Goal: Information Seeking & Learning: Compare options

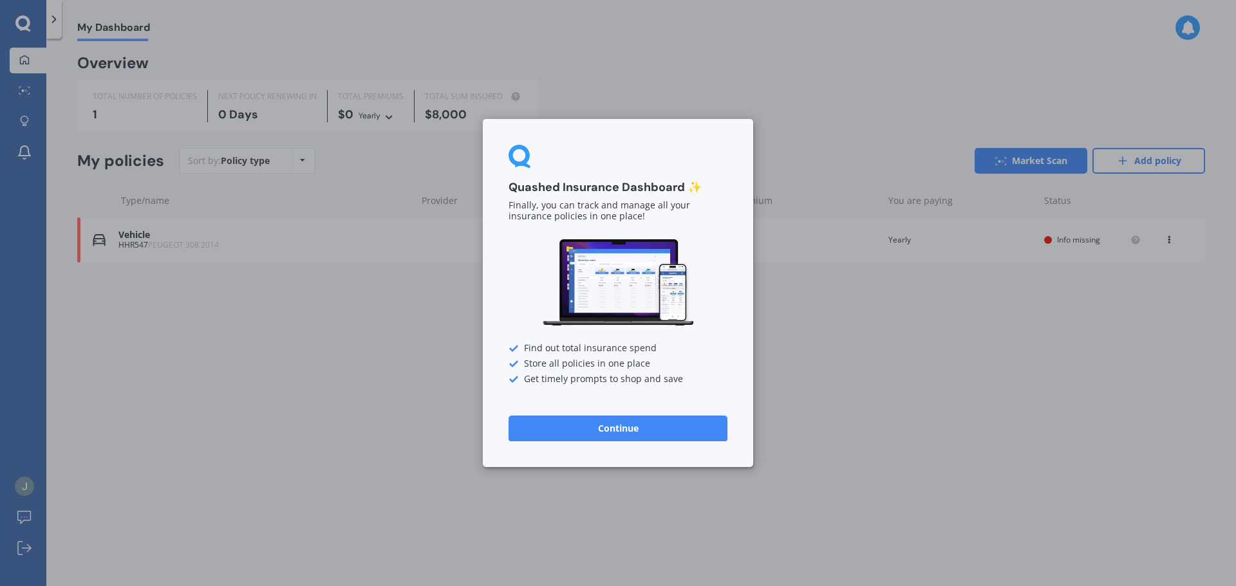
click at [643, 426] on button "Continue" at bounding box center [618, 429] width 219 height 26
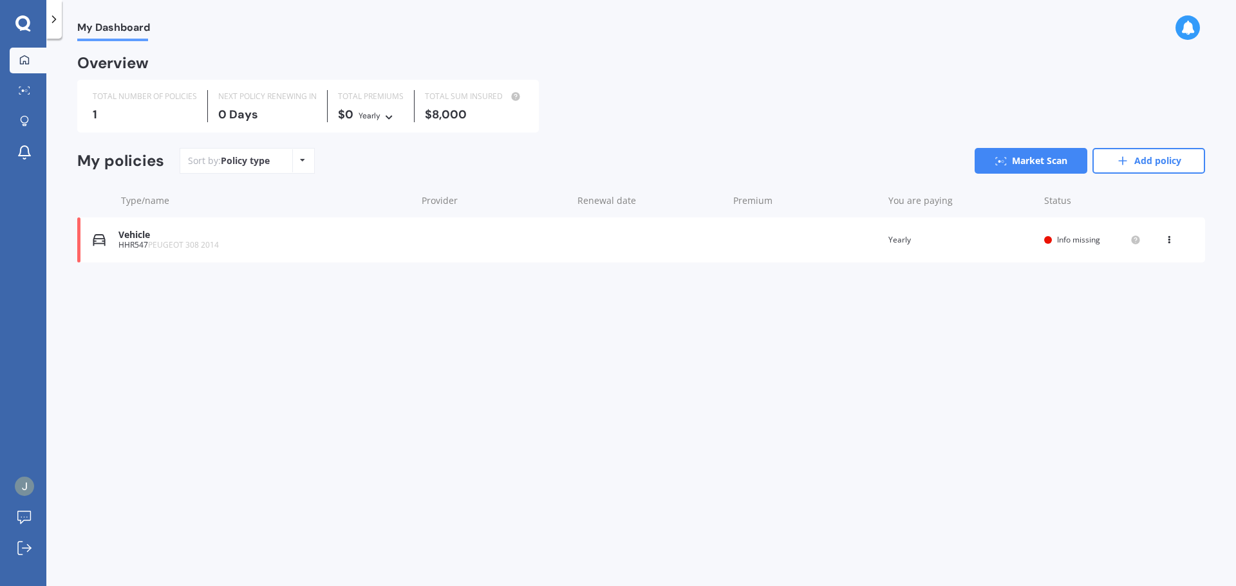
click at [294, 167] on div "Policy type Alphabetical Date added Renewing next" at bounding box center [302, 160] width 20 height 23
click at [355, 173] on div "Sort by: Policy type Policy type Alphabetical Date added Renewing next Market S…" at bounding box center [693, 161] width 1026 height 26
click at [222, 242] on div "HHR547 PEUGEOT 308 2014" at bounding box center [264, 245] width 292 height 9
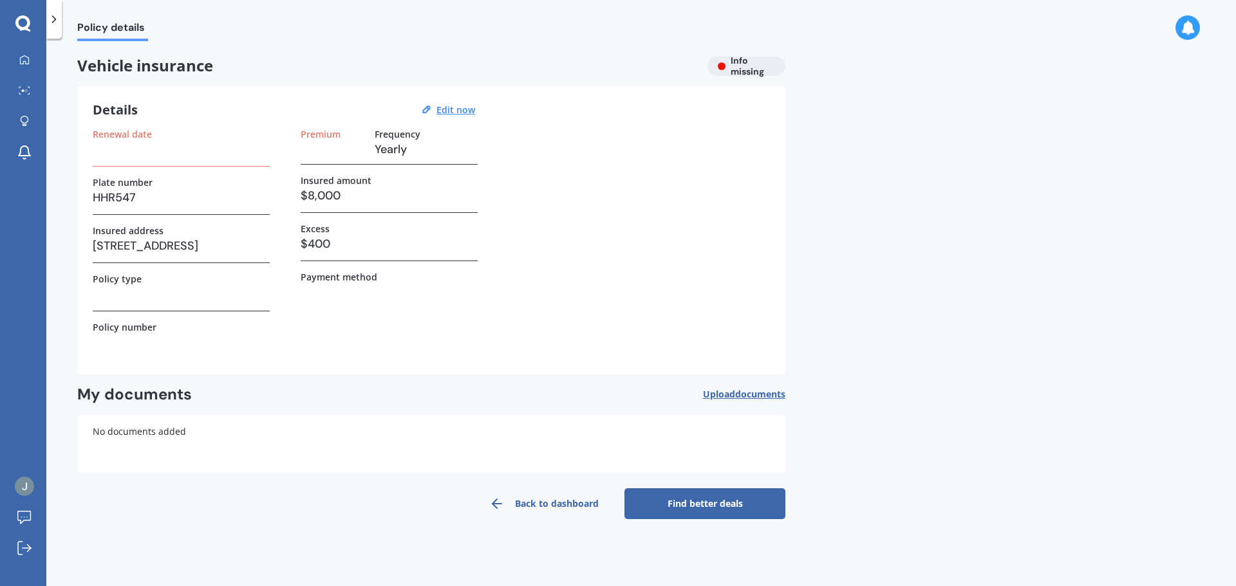
click at [171, 196] on h3 "HHR547" at bounding box center [181, 197] width 177 height 19
click at [158, 192] on h3 "HHR547" at bounding box center [181, 197] width 177 height 19
click at [684, 505] on link "Find better deals" at bounding box center [704, 504] width 161 height 31
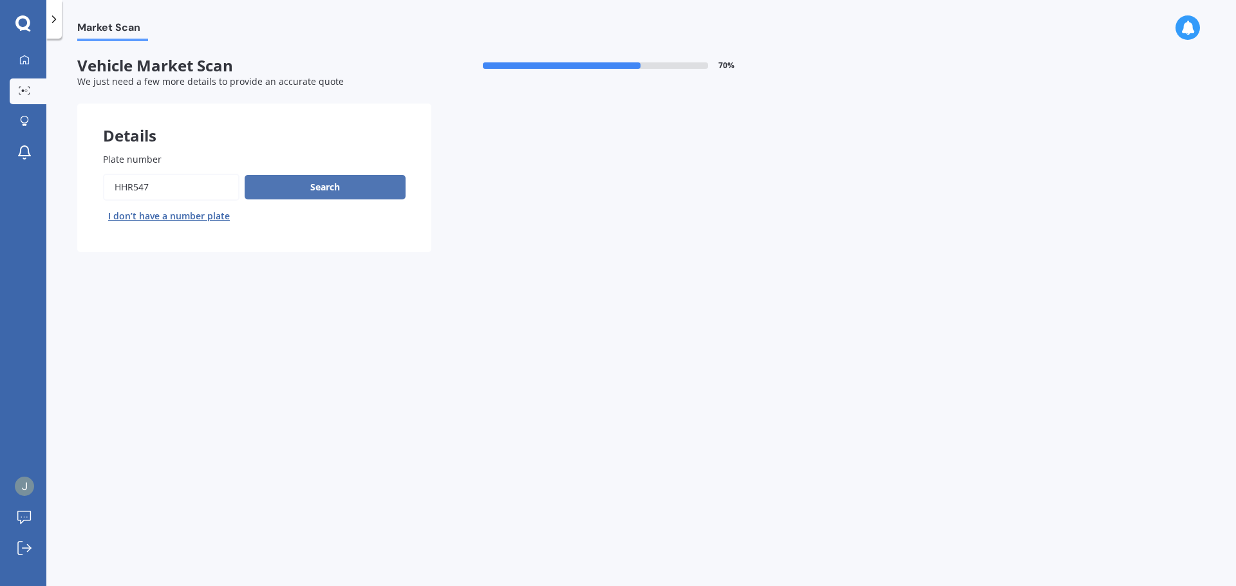
click at [338, 184] on button "Search" at bounding box center [325, 187] width 161 height 24
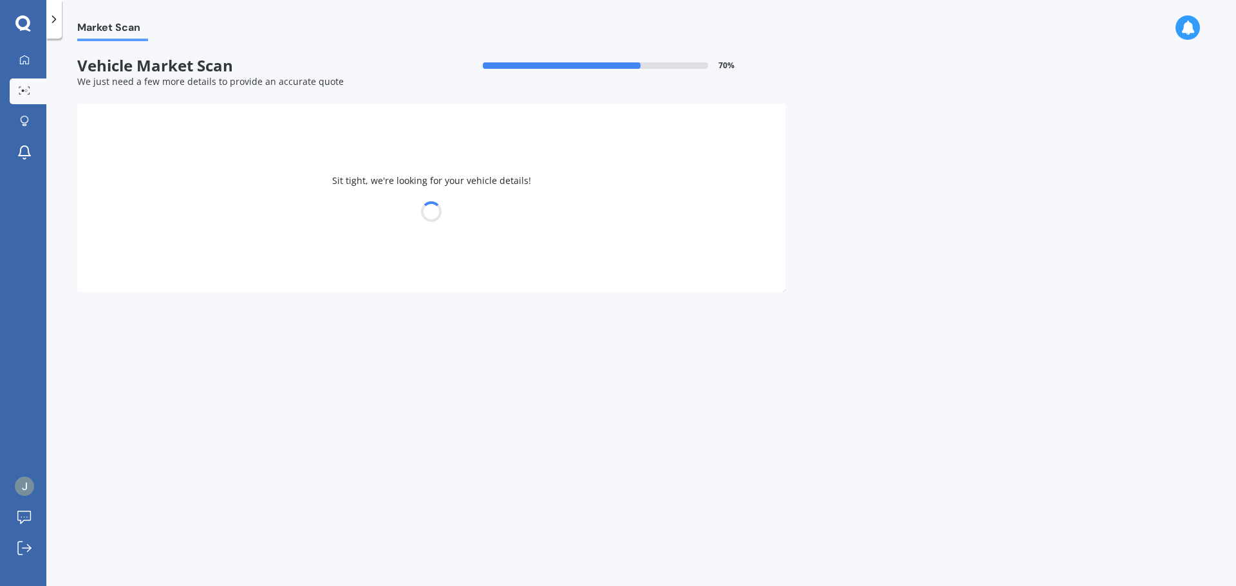
select select "PEUGEOT"
select select "308"
select select "05"
select select "03"
select select "1955"
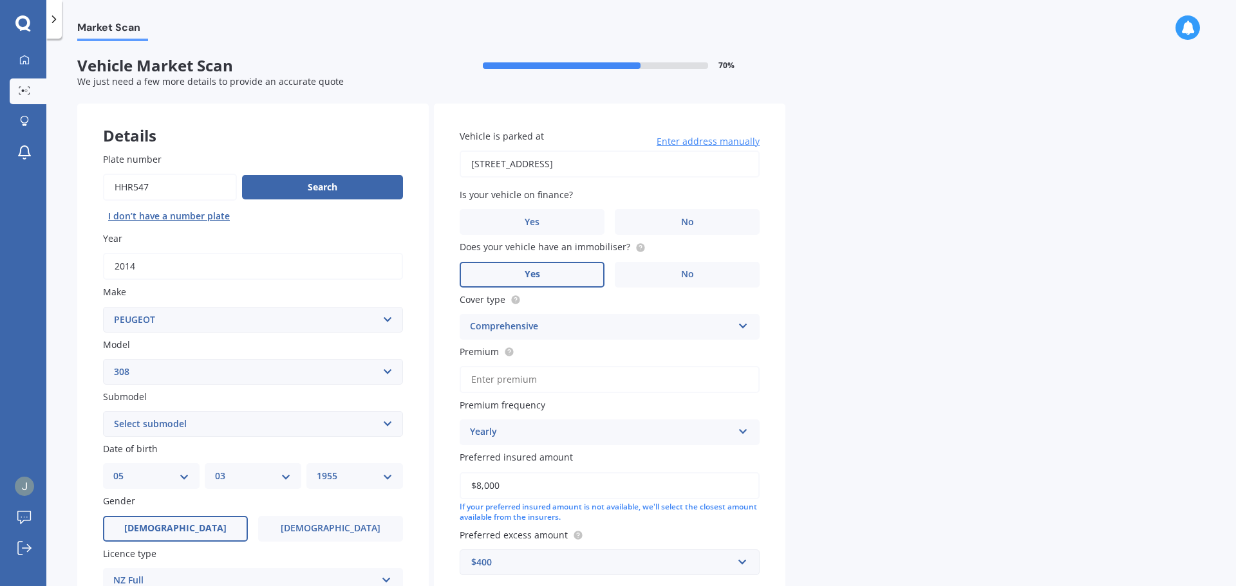
click at [339, 426] on select "Select submodel 5 Door Active Hatchback 2.0 DT CC GT GTI SW" at bounding box center [253, 424] width 300 height 26
select select "5 DOOR"
click at [103, 411] on select "Select submodel 5 Door Active Hatchback 2.0 DT CC GT GTI SW" at bounding box center [253, 424] width 300 height 26
click at [543, 277] on label "Yes" at bounding box center [532, 275] width 145 height 26
click at [0, 0] on input "Yes" at bounding box center [0, 0] width 0 height 0
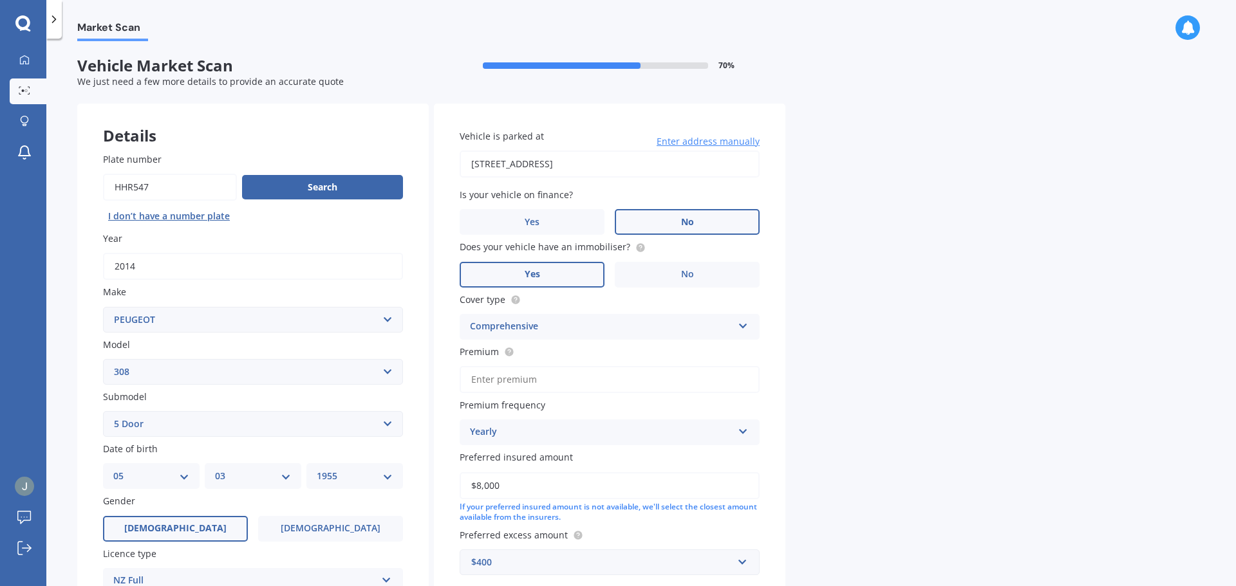
click at [661, 211] on label "No" at bounding box center [687, 222] width 145 height 26
click at [0, 0] on input "No" at bounding box center [0, 0] width 0 height 0
click at [607, 323] on div "Comprehensive" at bounding box center [601, 326] width 263 height 15
click at [809, 320] on div "Market Scan Vehicle Market Scan 70 % We just need a few more details to provide…" at bounding box center [641, 315] width 1190 height 548
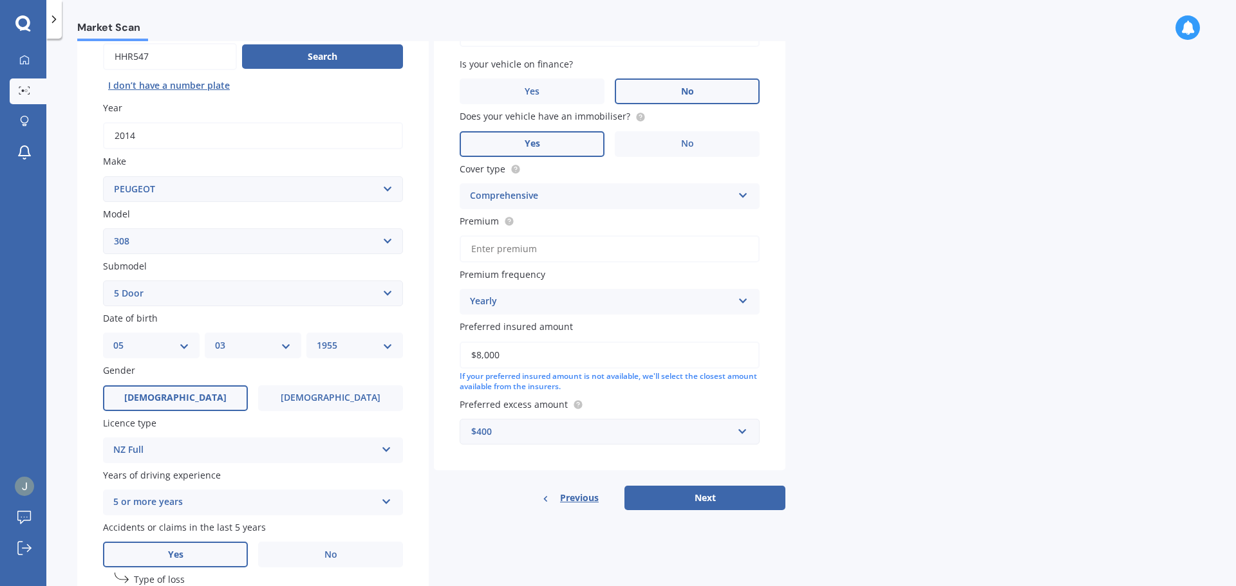
scroll to position [193, 0]
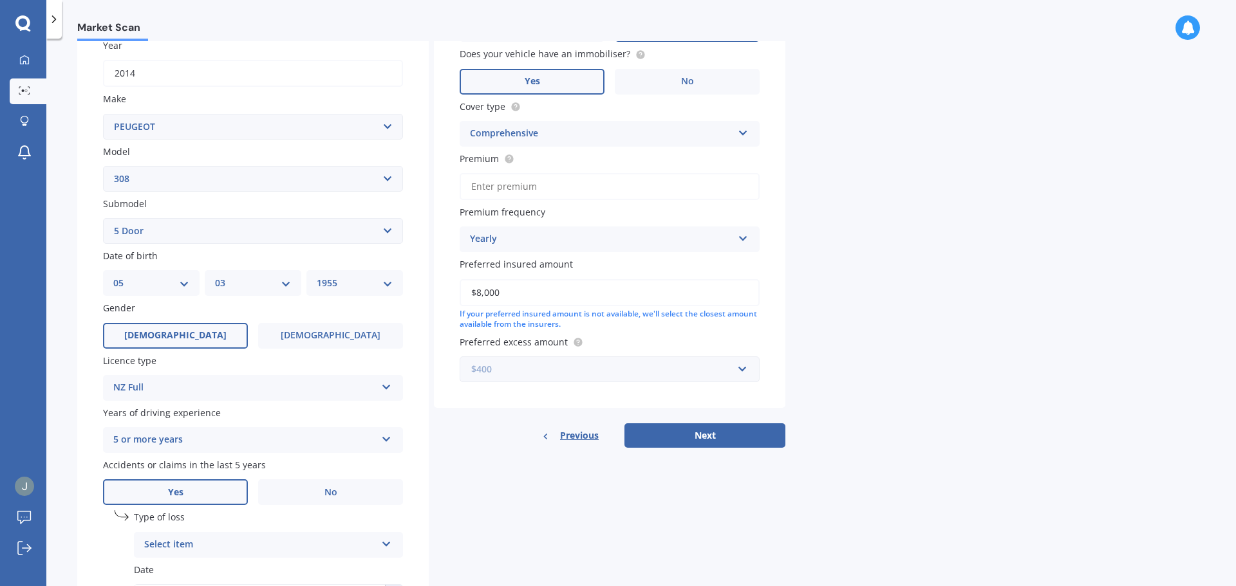
click at [744, 373] on input "text" at bounding box center [605, 369] width 288 height 24
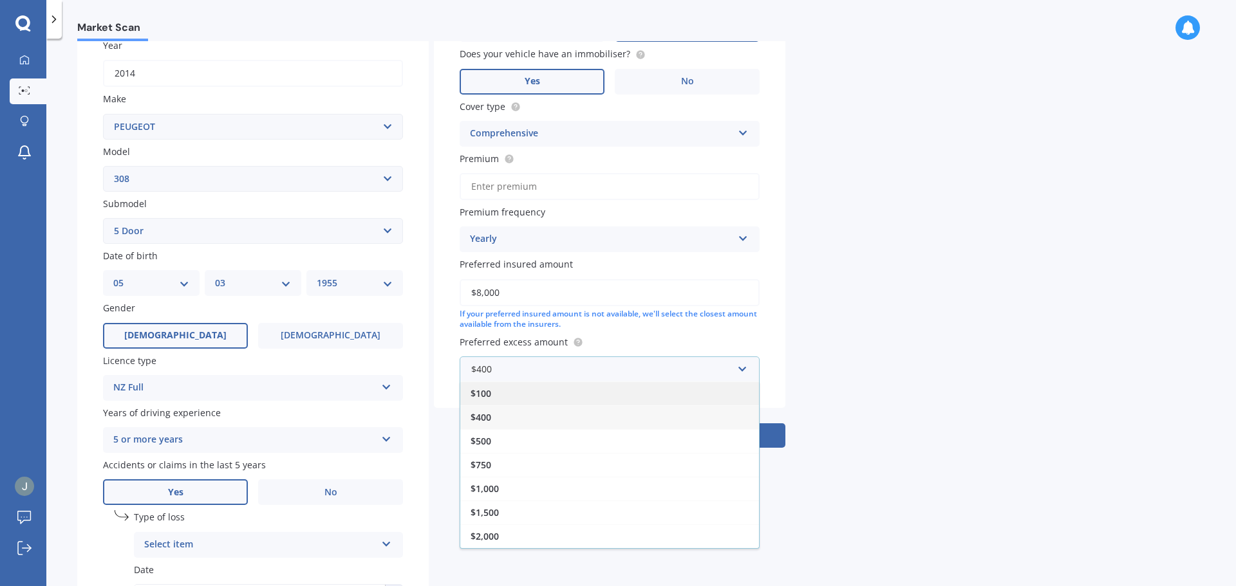
click at [673, 400] on div "$100" at bounding box center [609, 394] width 299 height 24
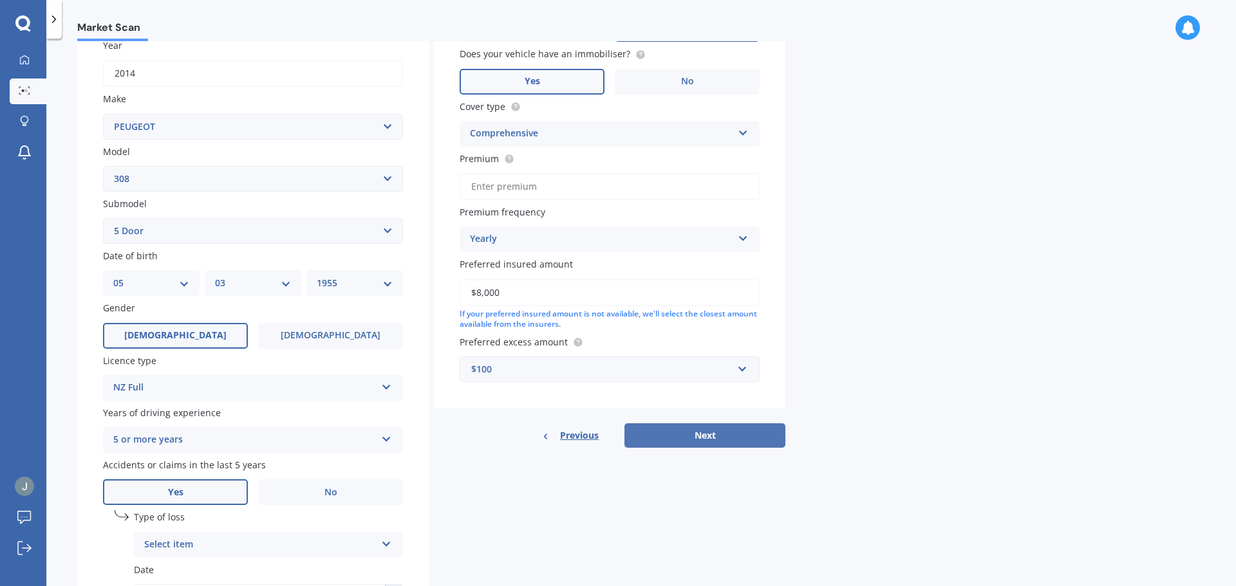
click at [693, 431] on button "Next" at bounding box center [704, 436] width 161 height 24
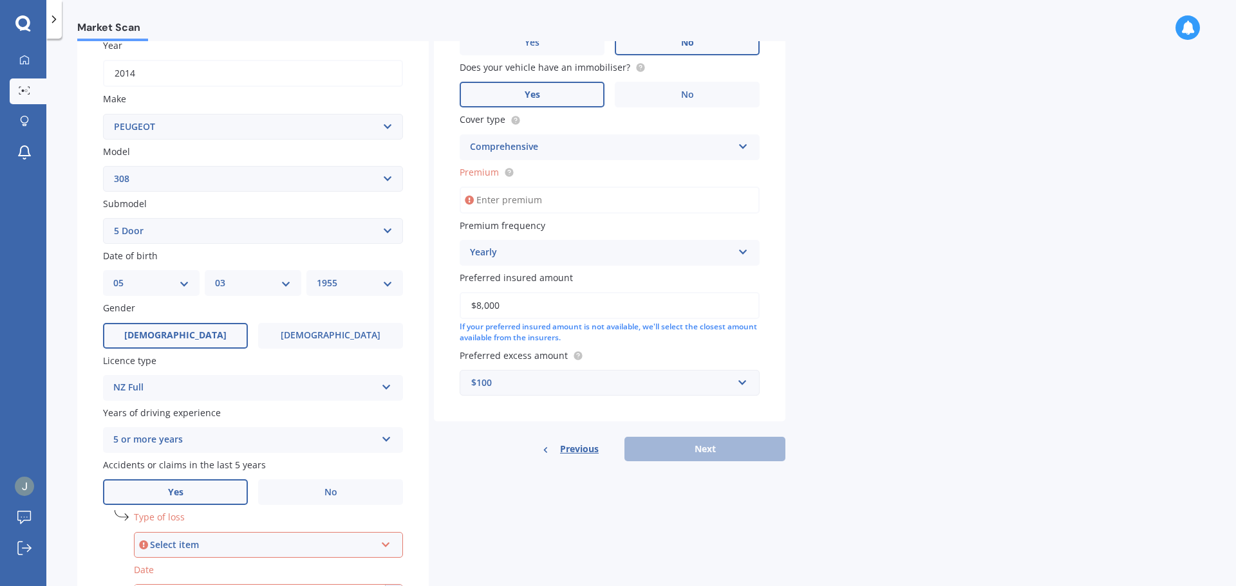
click at [510, 200] on input "Premium" at bounding box center [610, 200] width 300 height 27
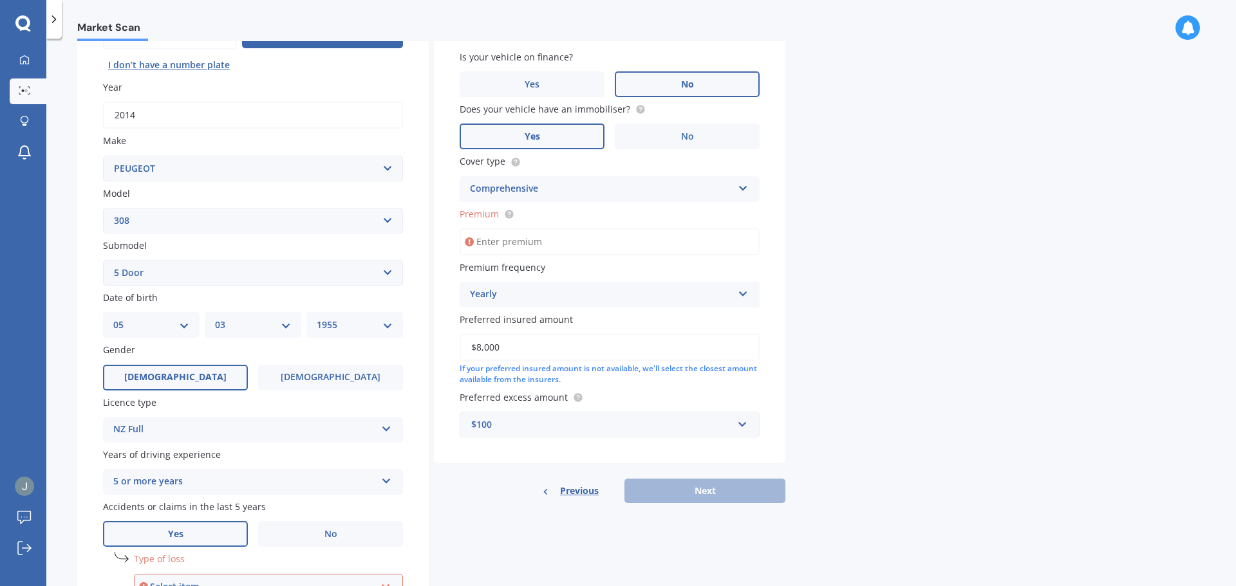
scroll to position [129, 0]
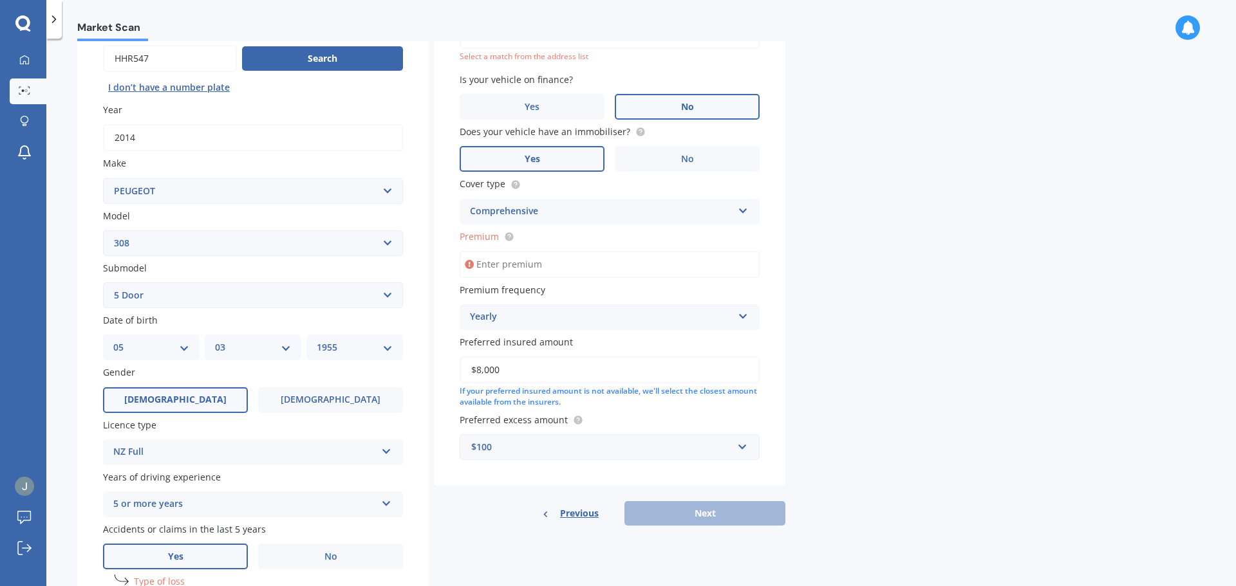
click at [511, 261] on input "Premium" at bounding box center [610, 264] width 300 height 27
click at [748, 315] on div "Yearly Yearly Six-Monthly Quarterly Monthly Fortnightly Weekly" at bounding box center [610, 318] width 300 height 26
click at [661, 407] on div "Monthly" at bounding box center [609, 411] width 299 height 23
click at [813, 307] on div "Market Scan Vehicle Market Scan 70 % We just need a few more details to provide…" at bounding box center [641, 315] width 1190 height 548
click at [486, 234] on span "Premium" at bounding box center [479, 236] width 39 height 12
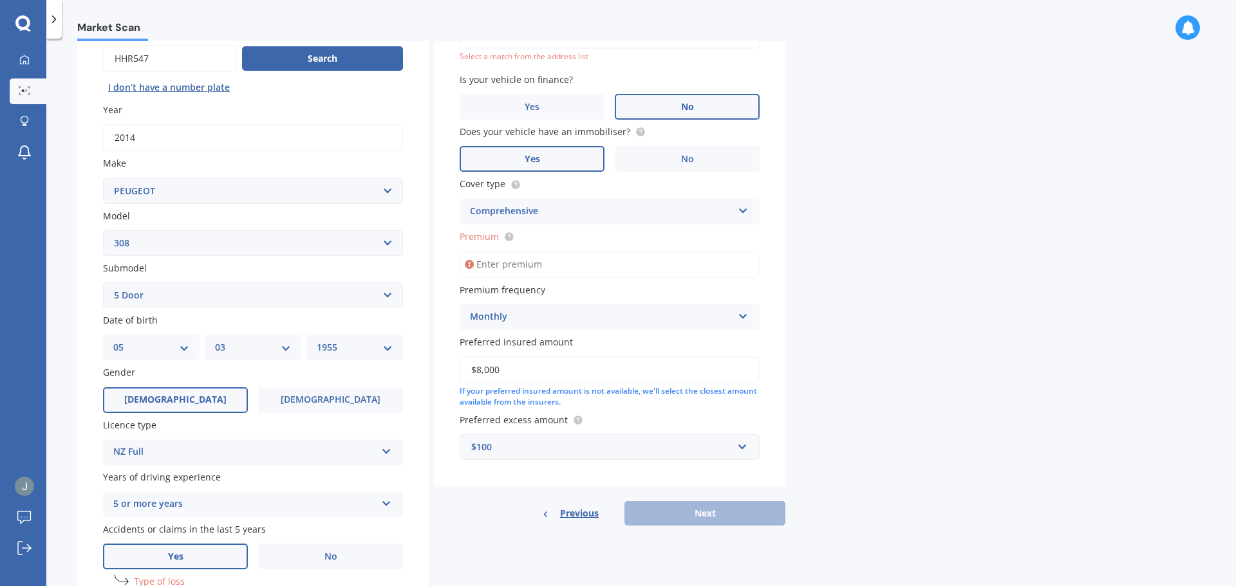
click at [486, 251] on input "Premium" at bounding box center [610, 264] width 300 height 27
click at [505, 239] on circle at bounding box center [509, 236] width 8 height 8
click at [501, 268] on input "Premium" at bounding box center [610, 264] width 300 height 27
type input "$45.00"
click at [712, 509] on div "Previous Next" at bounding box center [609, 513] width 351 height 24
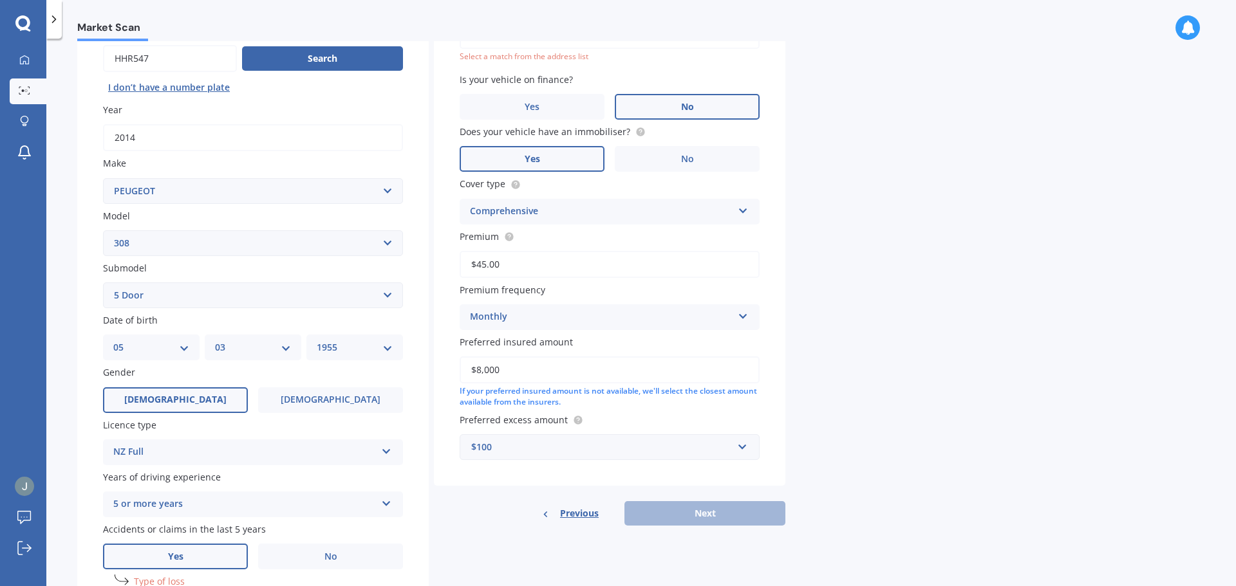
click at [594, 371] on input "$8,000" at bounding box center [610, 370] width 300 height 27
click at [657, 520] on div "Previous Next" at bounding box center [609, 513] width 351 height 24
click at [639, 417] on label "Preferred excess amount" at bounding box center [607, 420] width 295 height 14
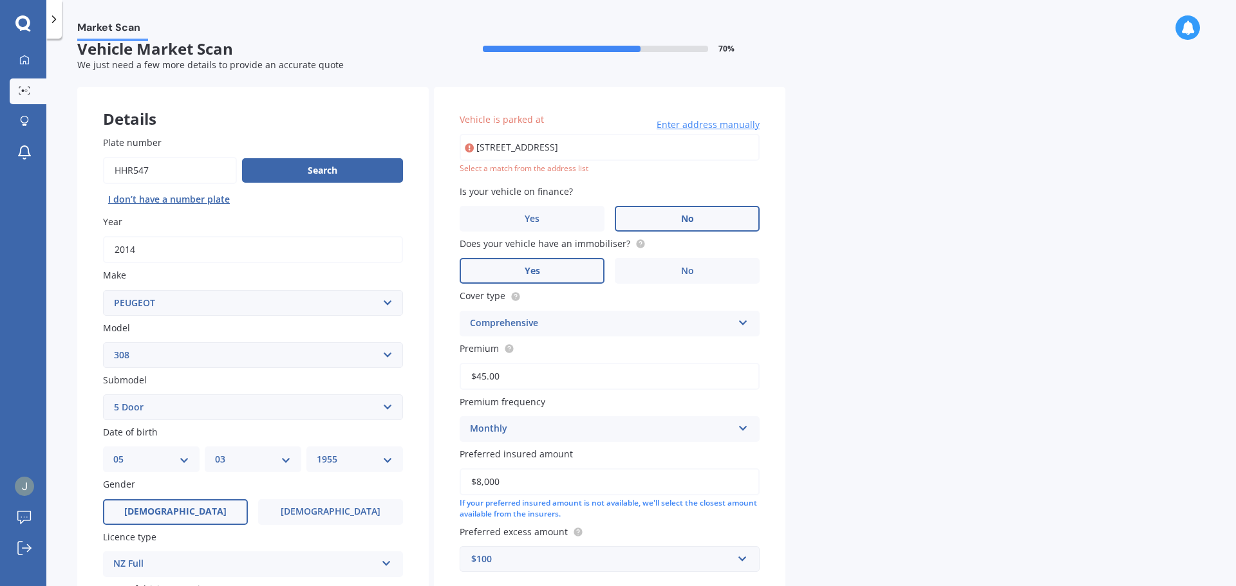
scroll to position [0, 0]
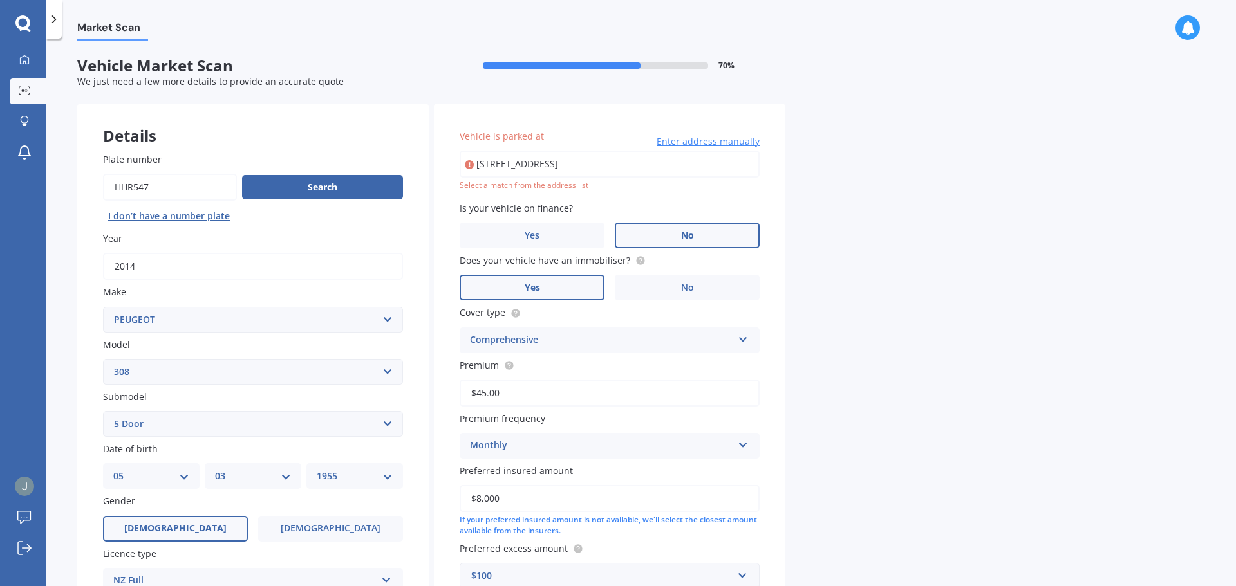
click at [604, 184] on div "Select a match from the address list" at bounding box center [610, 185] width 300 height 11
click at [679, 160] on input "20 Anchorite Way, Red Beach 0932" at bounding box center [610, 164] width 300 height 27
type input "20 Anchorite Way, Red Beach 0932"
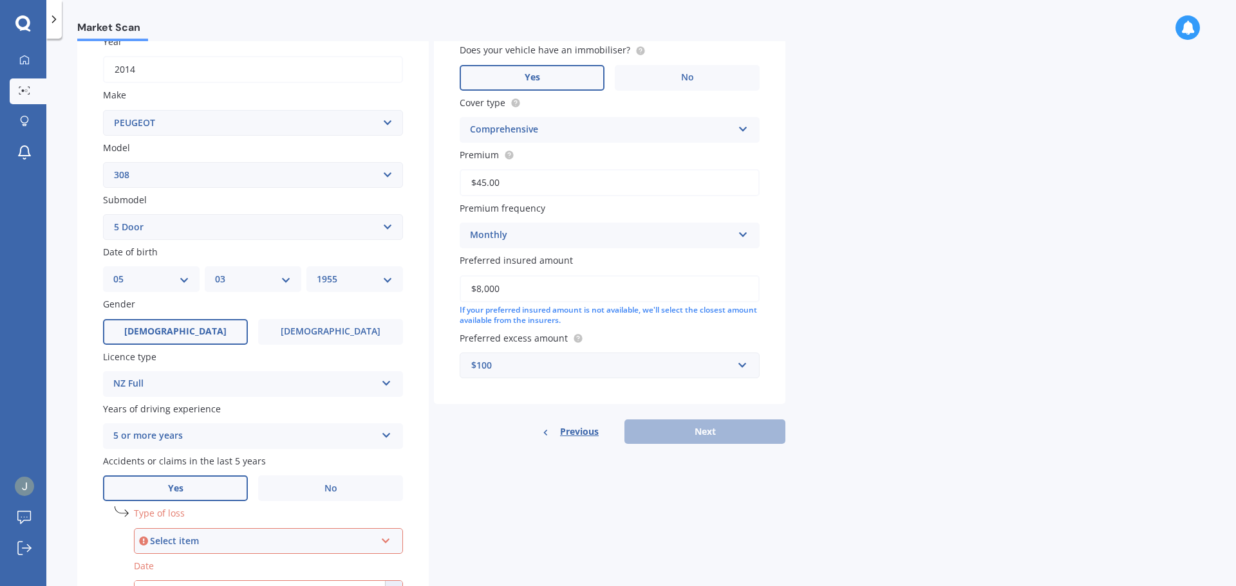
scroll to position [258, 0]
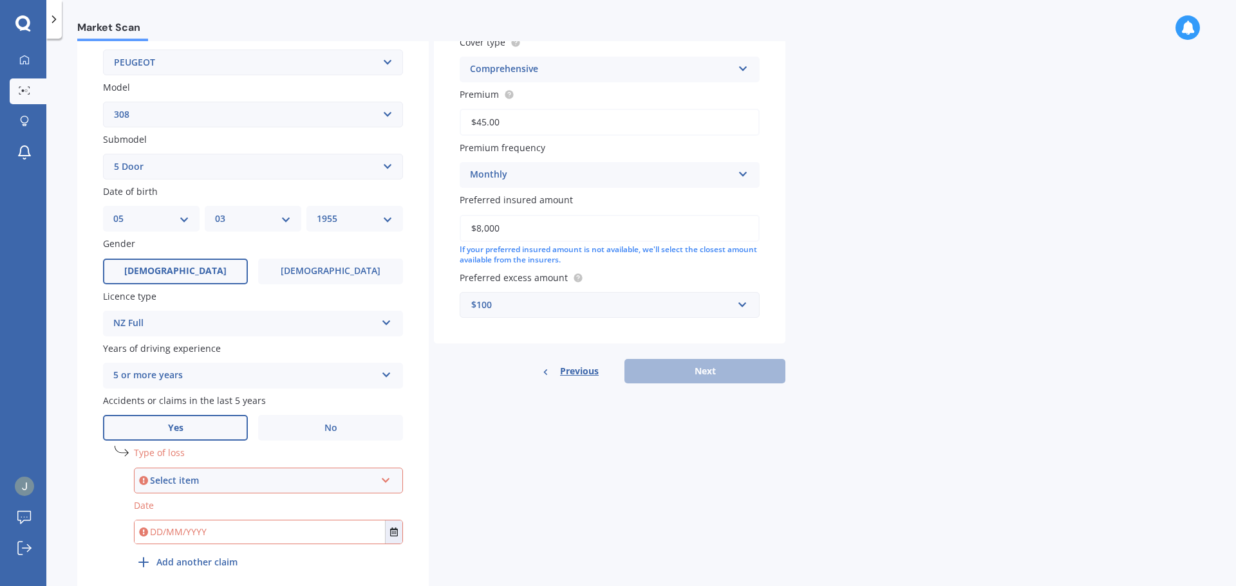
click at [696, 367] on div "Previous Next" at bounding box center [609, 371] width 351 height 24
click at [250, 476] on div "Select item" at bounding box center [262, 481] width 225 height 14
click at [274, 523] on div "Not at fault accident" at bounding box center [268, 528] width 267 height 23
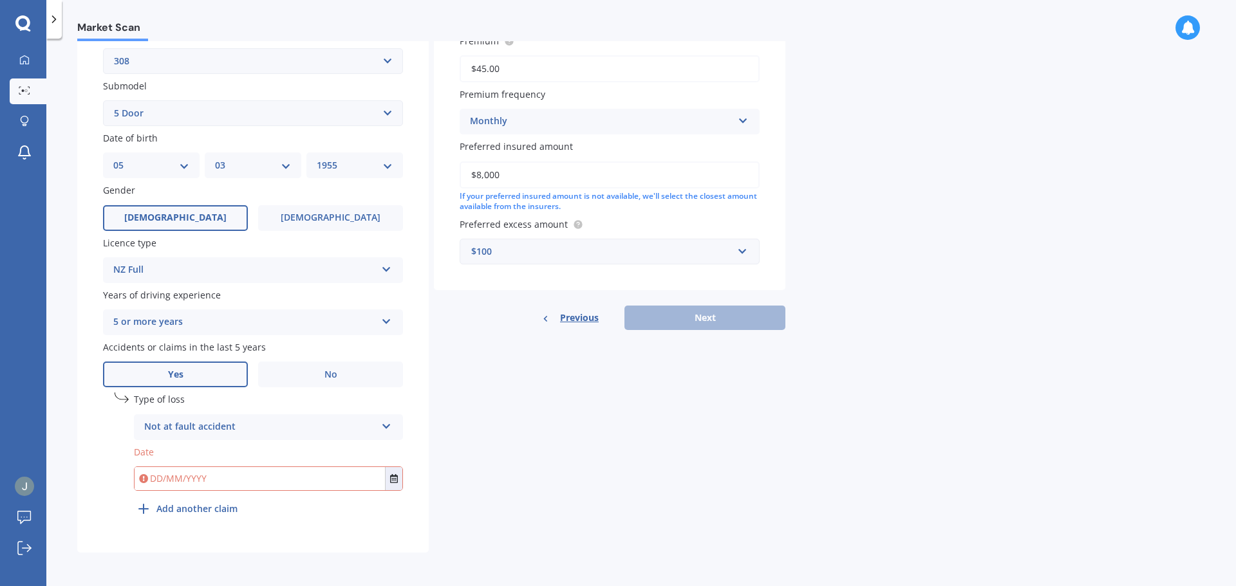
click at [234, 470] on input "text" at bounding box center [260, 478] width 250 height 23
click at [233, 479] on input "text" at bounding box center [260, 478] width 250 height 23
click at [173, 480] on input "20092022" at bounding box center [260, 478] width 250 height 23
type input "20/09/2022"
drag, startPoint x: 541, startPoint y: 428, endPoint x: 661, endPoint y: 383, distance: 127.9
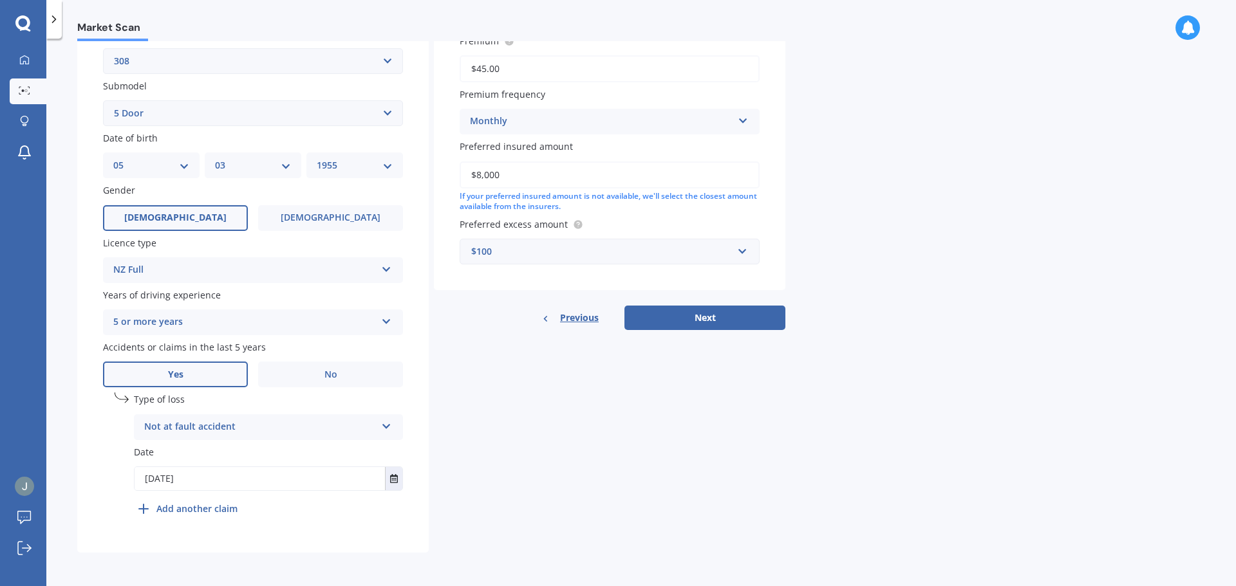
click at [543, 428] on div "Details Plate number Search I don’t have a number plate Year 2014 Make Select m…" at bounding box center [431, 173] width 708 height 760
click at [706, 317] on button "Next" at bounding box center [704, 318] width 161 height 24
select select "05"
select select "03"
select select "1955"
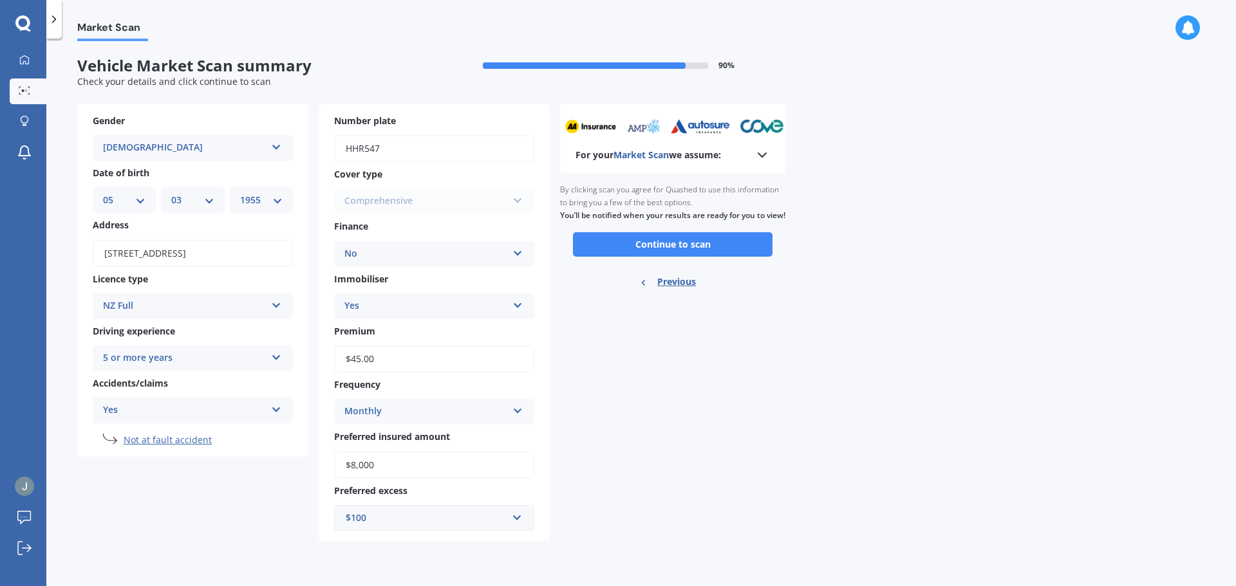
scroll to position [0, 0]
click at [676, 256] on button "Continue to scan" at bounding box center [673, 244] width 200 height 24
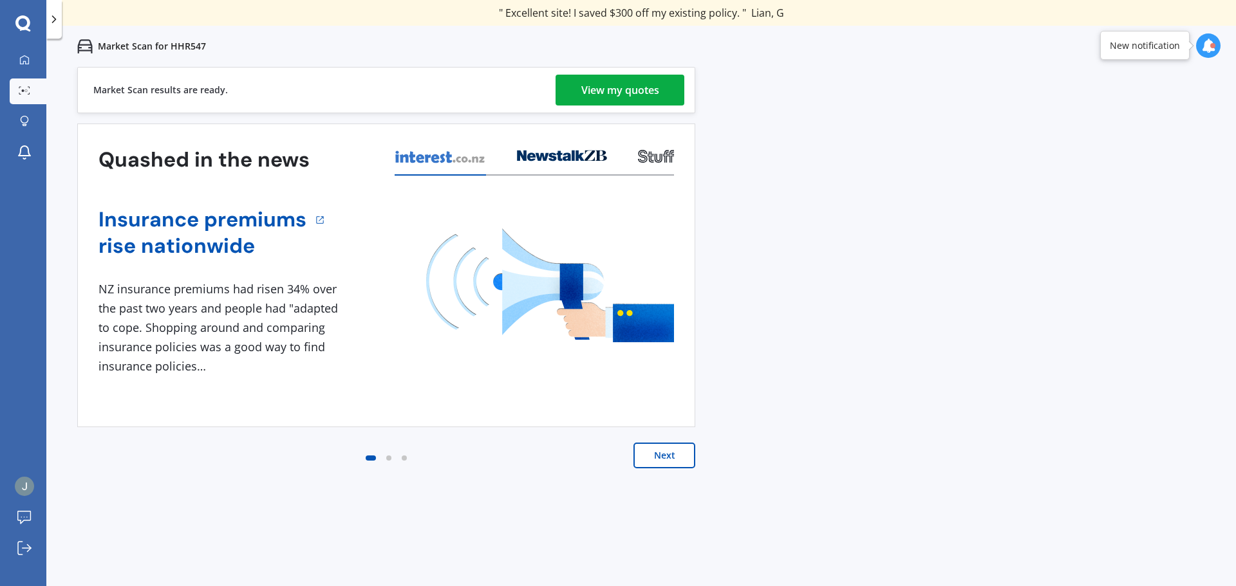
click at [603, 88] on div "View my quotes" at bounding box center [620, 90] width 78 height 31
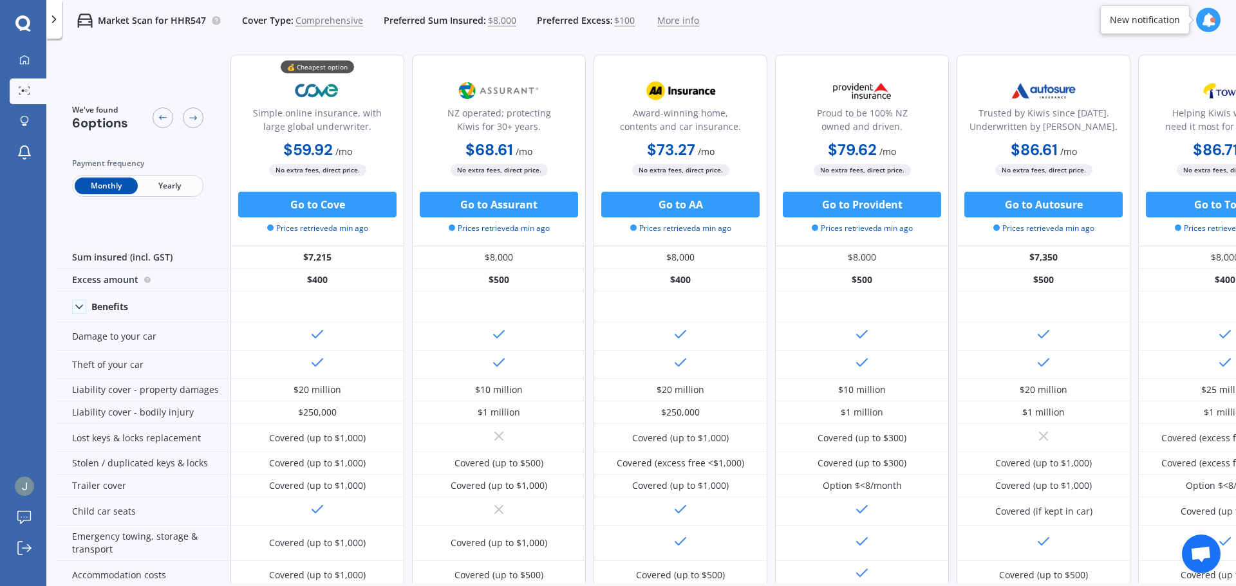
click at [29, 19] on icon at bounding box center [22, 23] width 15 height 17
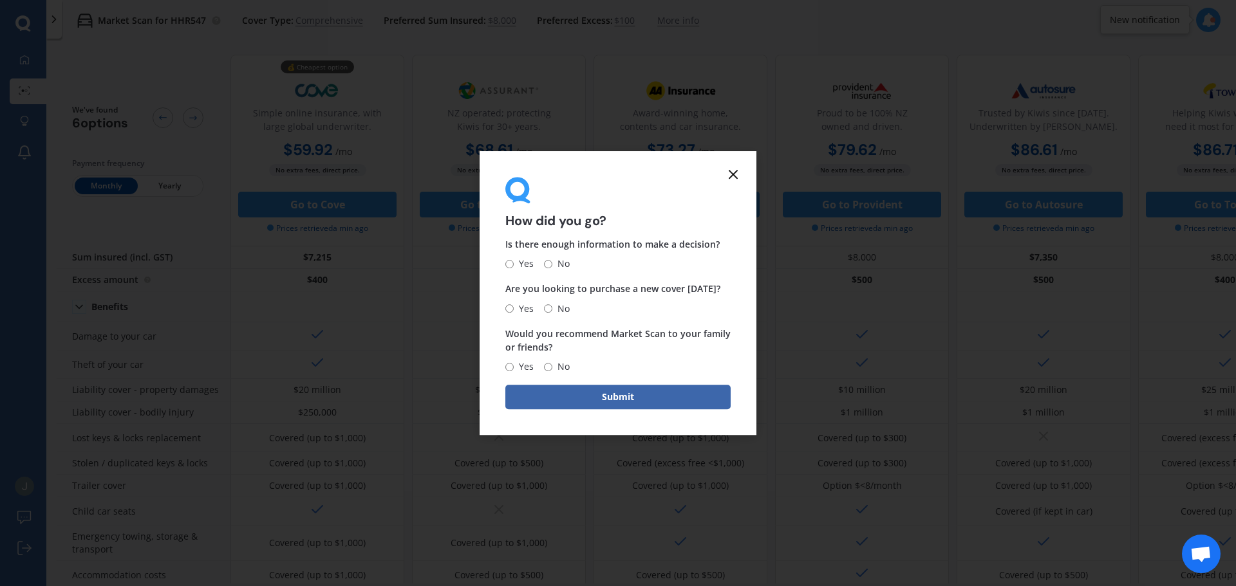
click at [733, 176] on icon at bounding box center [733, 174] width 15 height 15
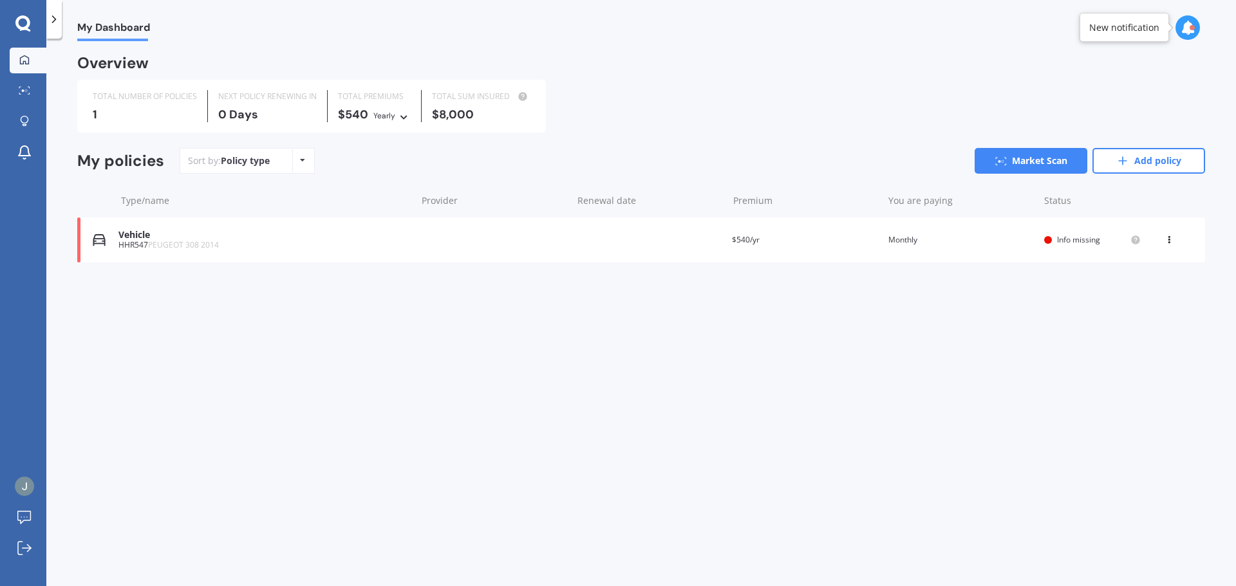
click at [20, 26] on icon at bounding box center [22, 22] width 15 height 15
